Goal: Task Accomplishment & Management: Use online tool/utility

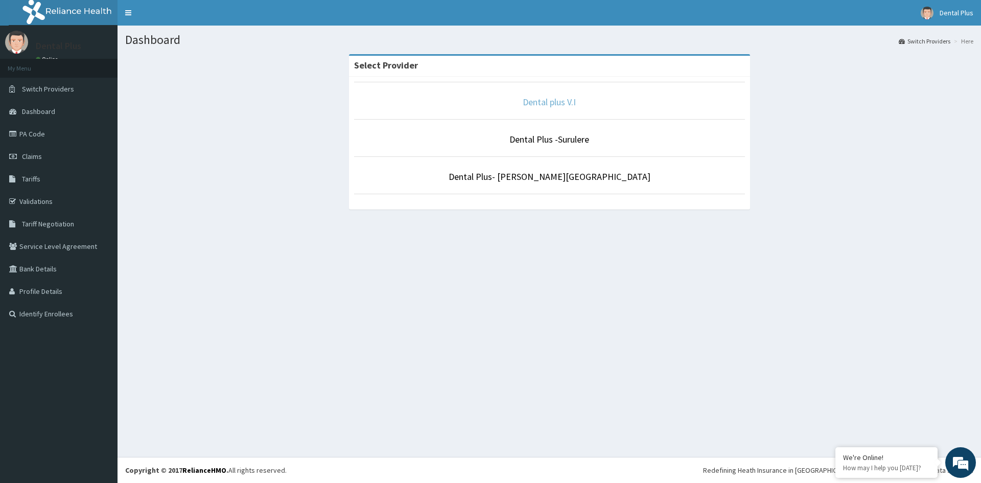
click at [533, 99] on link "Dental plus V.I" at bounding box center [549, 102] width 53 height 12
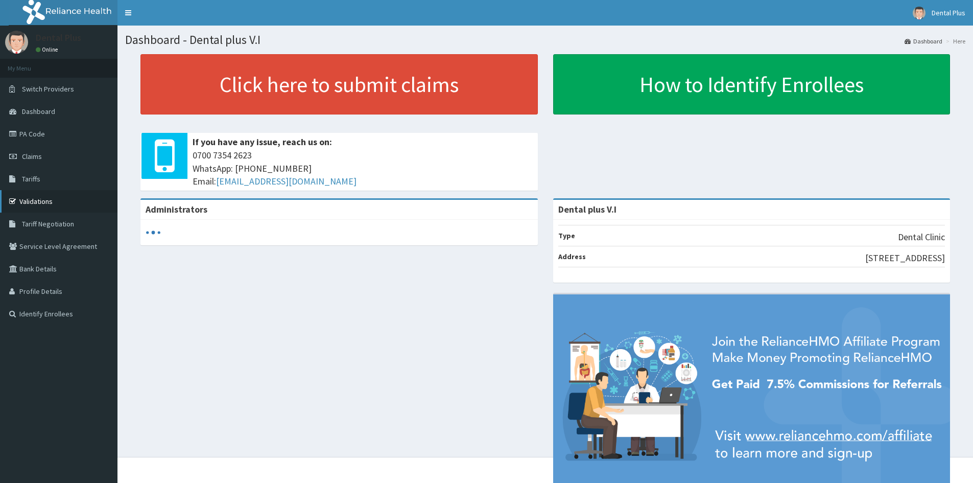
click at [12, 205] on link "Validations" at bounding box center [59, 201] width 118 height 22
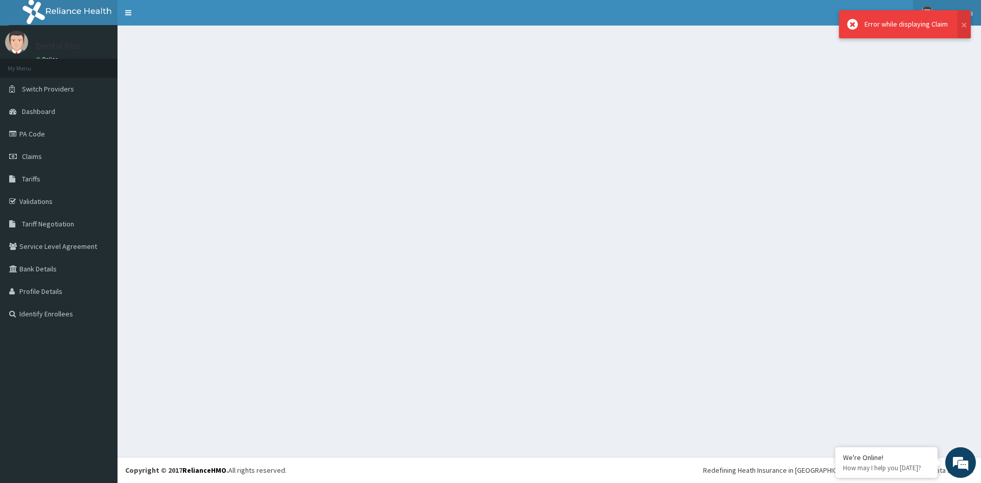
click at [972, 24] on link "Dental Plus" at bounding box center [947, 13] width 68 height 26
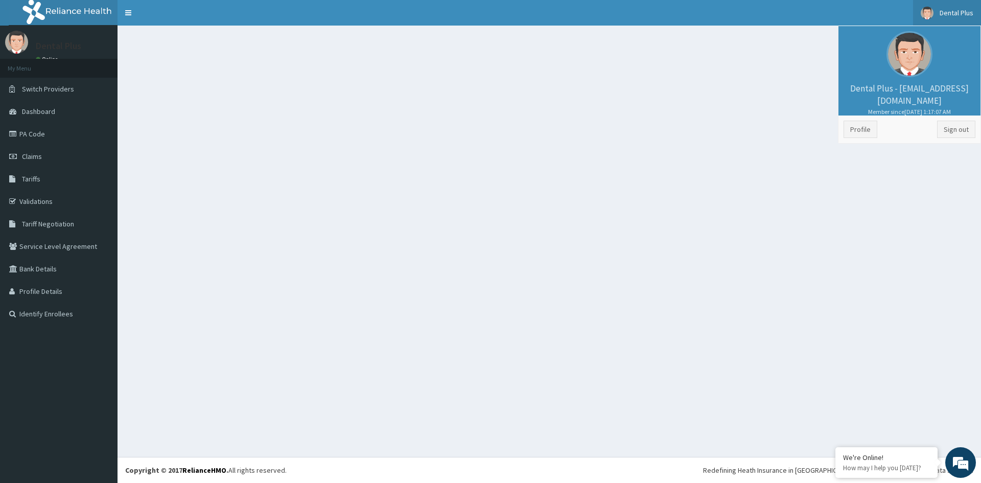
click at [661, 127] on div at bounding box center [549, 241] width 863 height 431
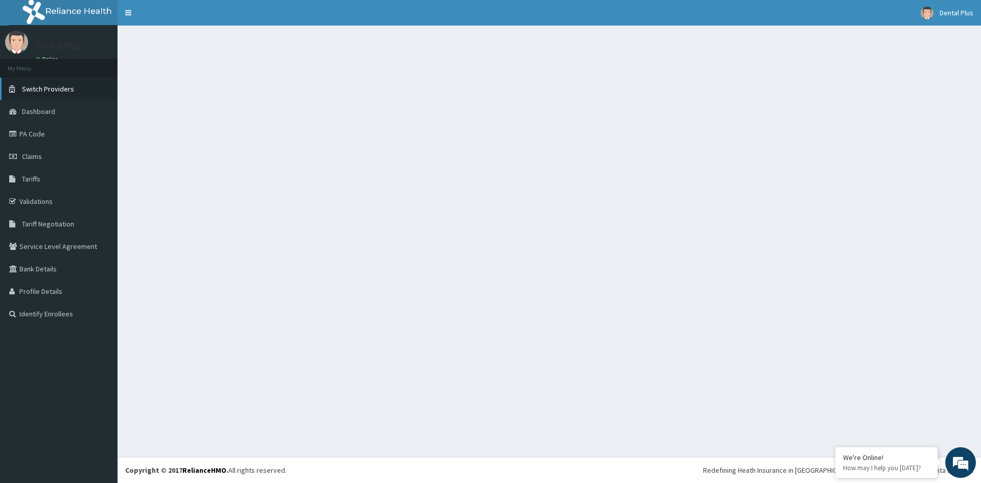
click at [35, 89] on span "Switch Providers" at bounding box center [48, 88] width 52 height 9
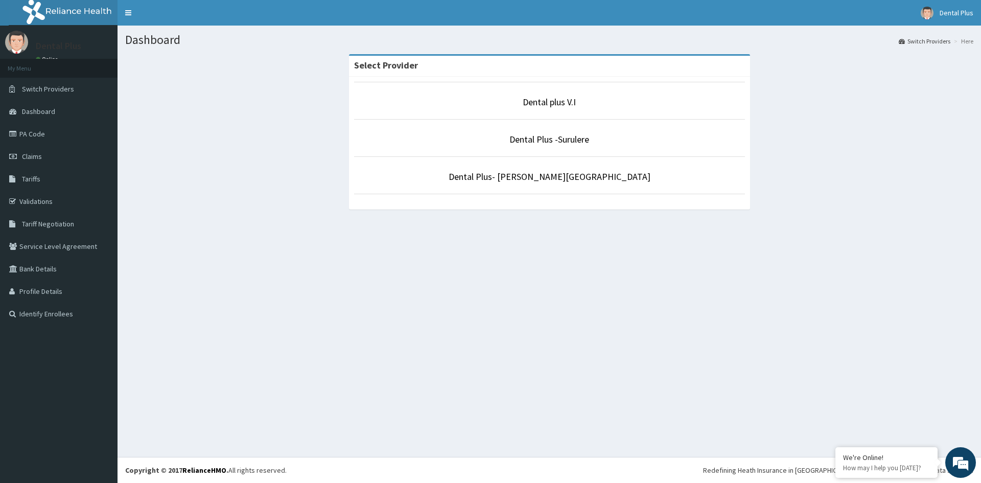
click at [580, 104] on p "Dental plus V.I" at bounding box center [549, 102] width 391 height 13
click at [559, 103] on link "Dental plus V.I" at bounding box center [549, 102] width 53 height 12
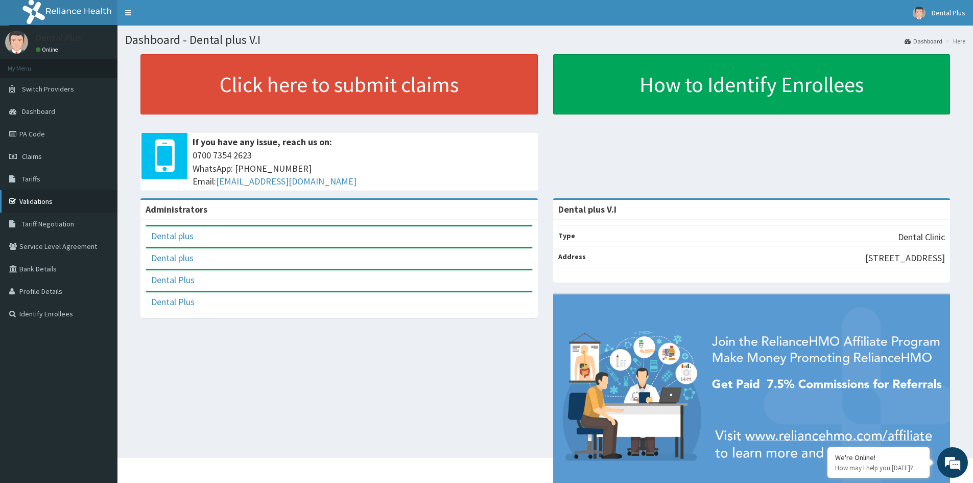
click at [51, 198] on link "Validations" at bounding box center [59, 201] width 118 height 22
click at [26, 209] on link "Validations" at bounding box center [59, 201] width 118 height 22
